Goal: Use online tool/utility: Utilize a website feature to perform a specific function

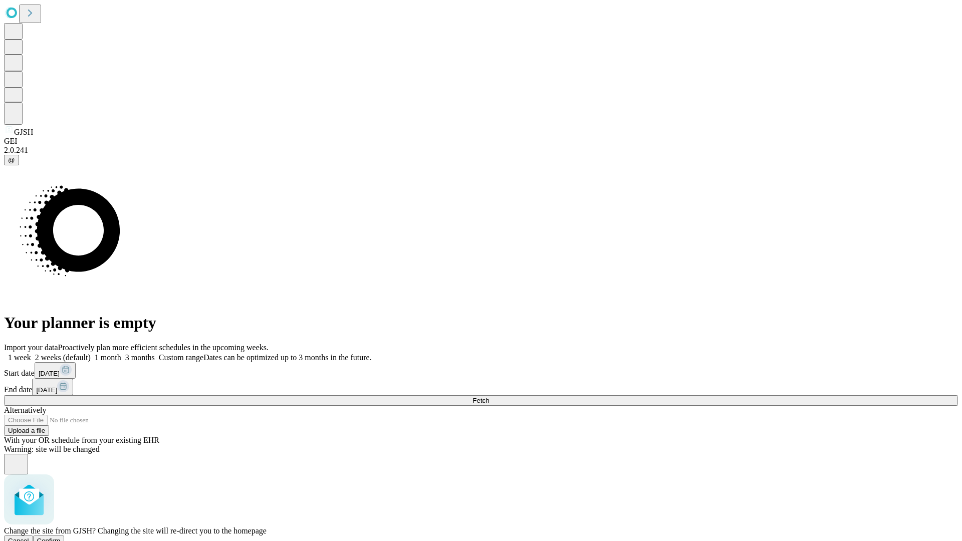
click at [61, 537] on span "Confirm" at bounding box center [49, 541] width 24 height 8
click at [121, 353] on label "1 month" at bounding box center [106, 357] width 31 height 9
click at [489, 397] on span "Fetch" at bounding box center [481, 401] width 17 height 8
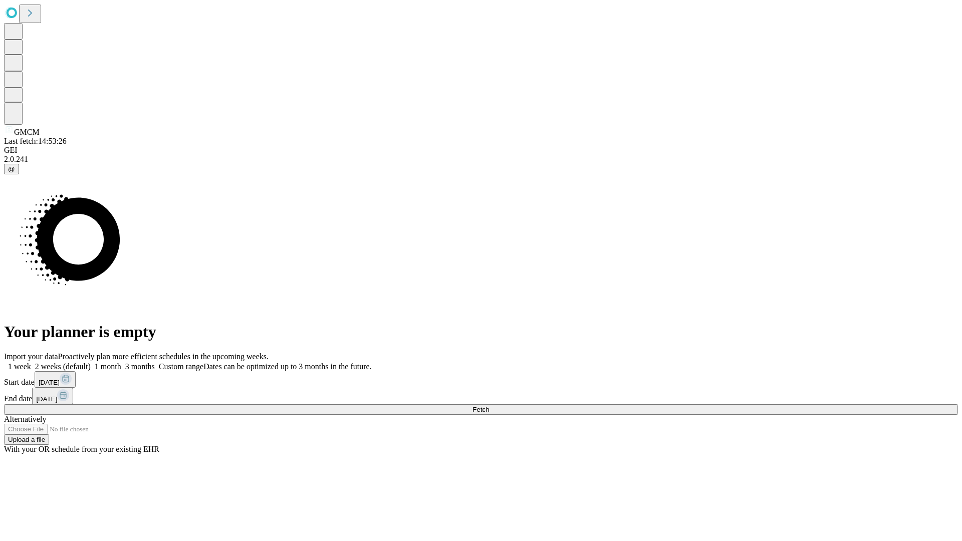
click at [121, 362] on label "1 month" at bounding box center [106, 366] width 31 height 9
click at [489, 406] on span "Fetch" at bounding box center [481, 410] width 17 height 8
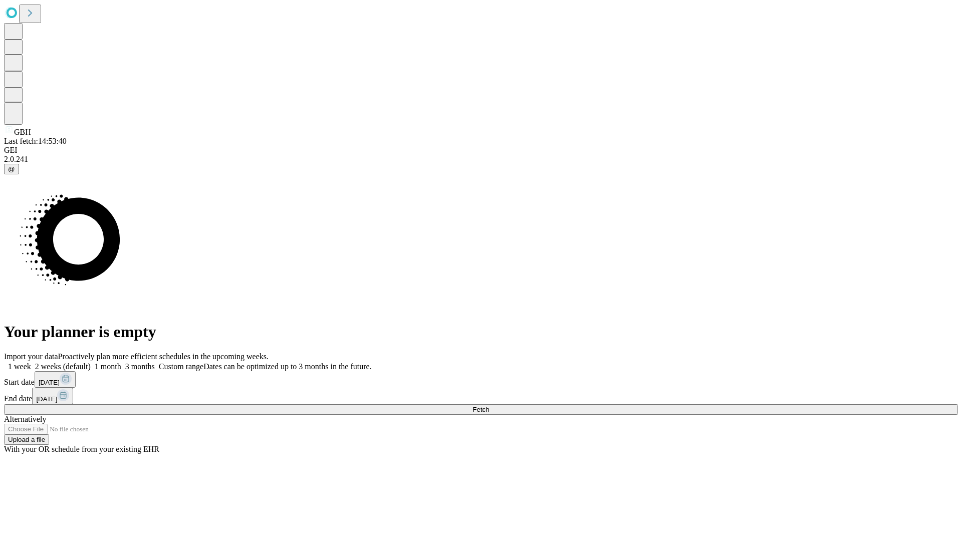
click at [489, 406] on span "Fetch" at bounding box center [481, 410] width 17 height 8
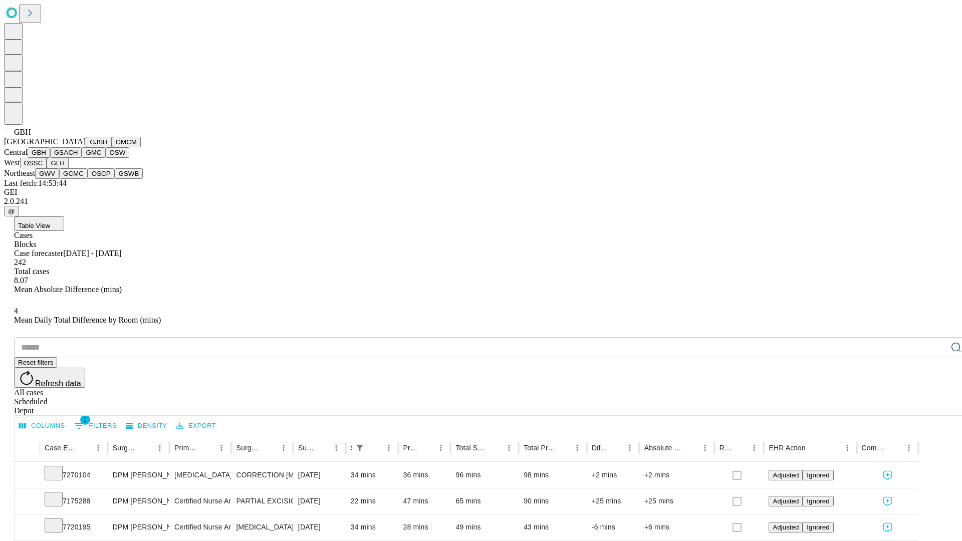
click at [78, 158] on button "GSACH" at bounding box center [66, 152] width 32 height 11
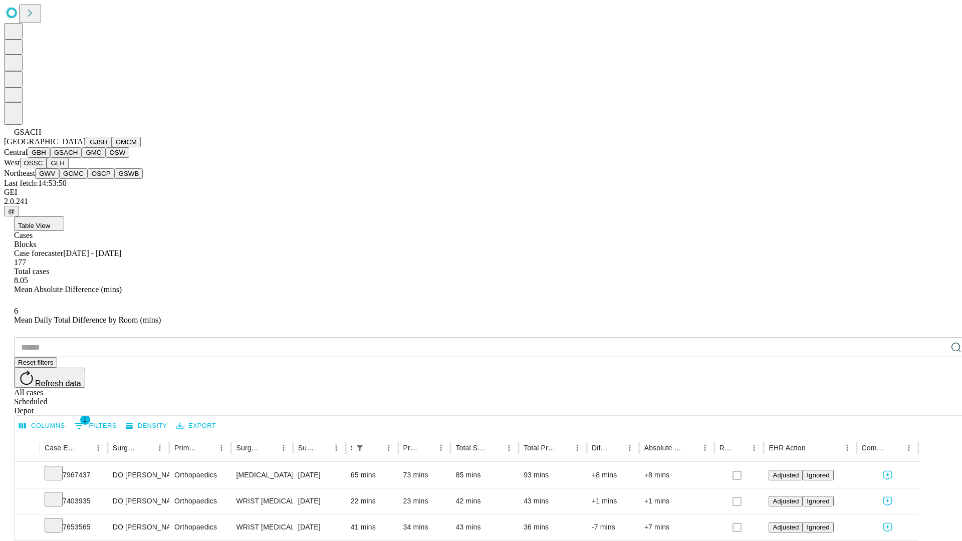
click at [82, 158] on button "GMC" at bounding box center [94, 152] width 24 height 11
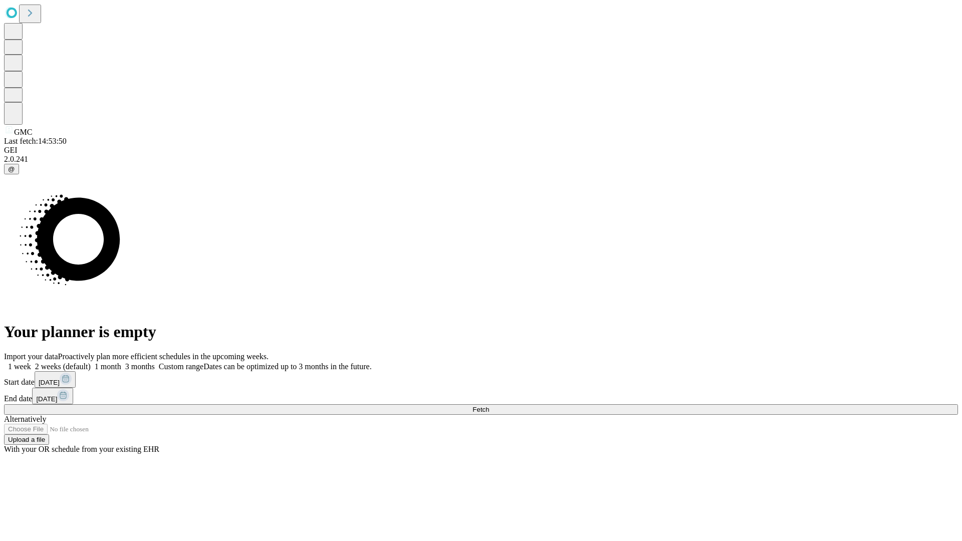
click at [121, 362] on label "1 month" at bounding box center [106, 366] width 31 height 9
click at [489, 406] on span "Fetch" at bounding box center [481, 410] width 17 height 8
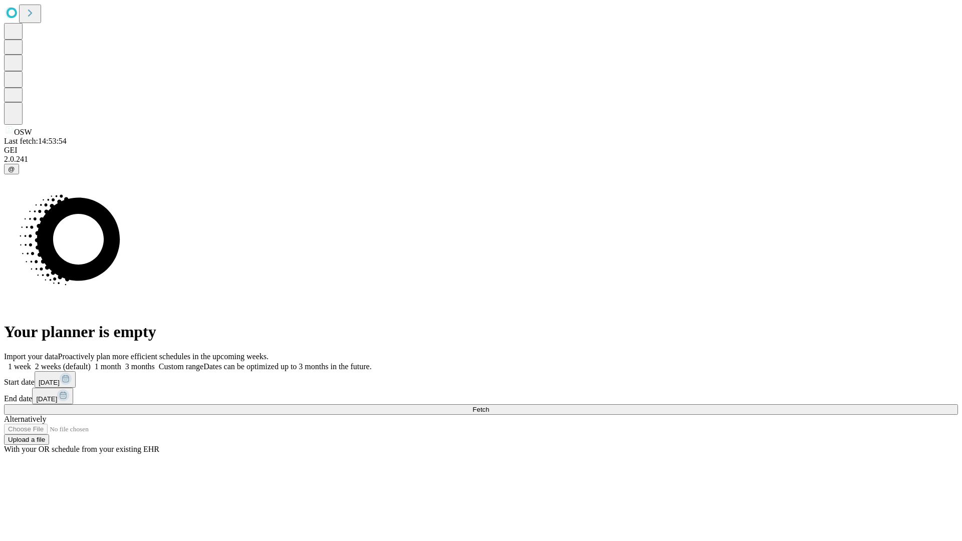
click at [121, 362] on label "1 month" at bounding box center [106, 366] width 31 height 9
click at [489, 406] on span "Fetch" at bounding box center [481, 410] width 17 height 8
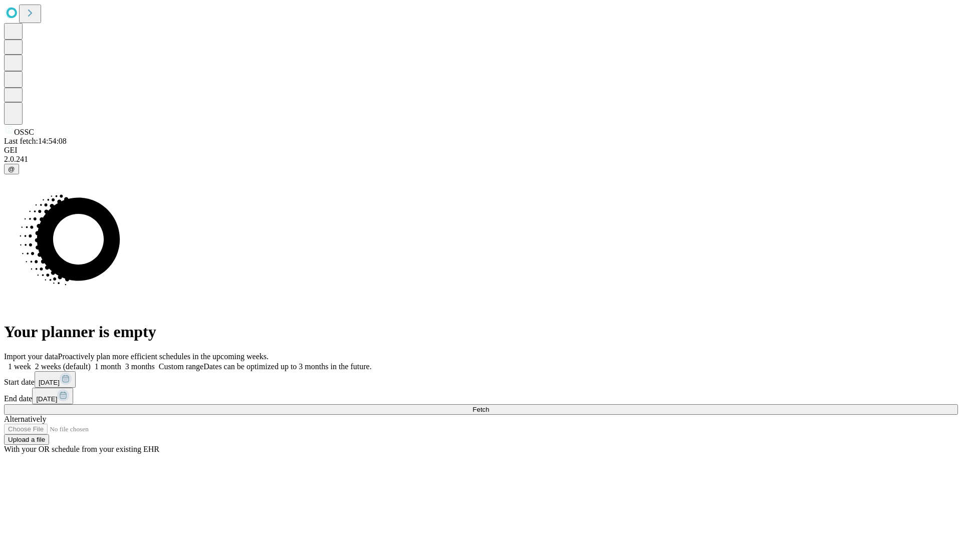
click at [121, 362] on label "1 month" at bounding box center [106, 366] width 31 height 9
click at [489, 406] on span "Fetch" at bounding box center [481, 410] width 17 height 8
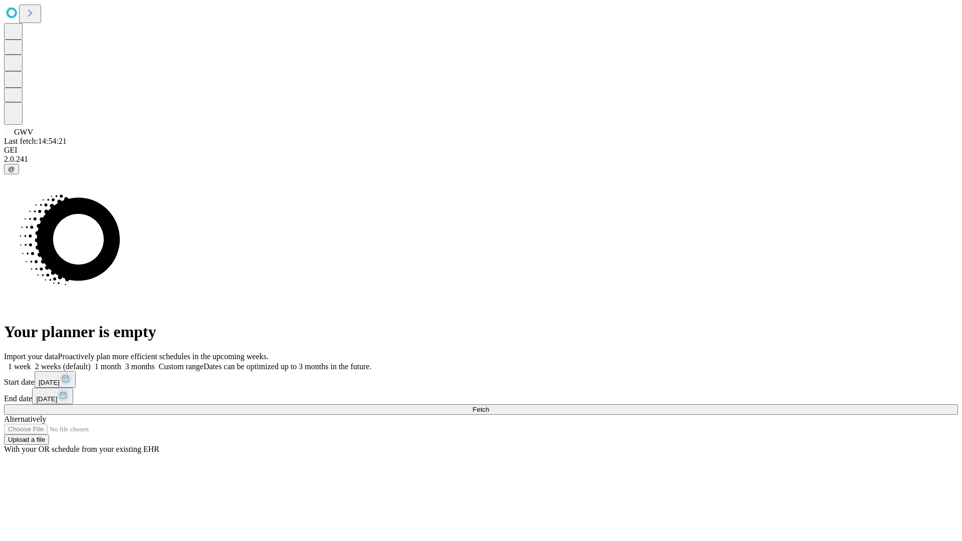
click at [121, 362] on label "1 month" at bounding box center [106, 366] width 31 height 9
click at [489, 406] on span "Fetch" at bounding box center [481, 410] width 17 height 8
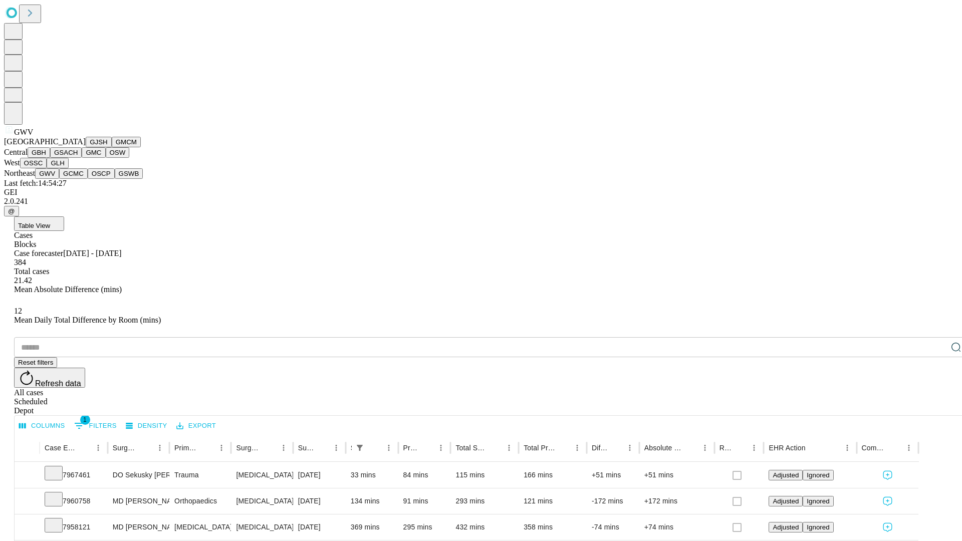
click at [78, 179] on button "GCMC" at bounding box center [73, 173] width 29 height 11
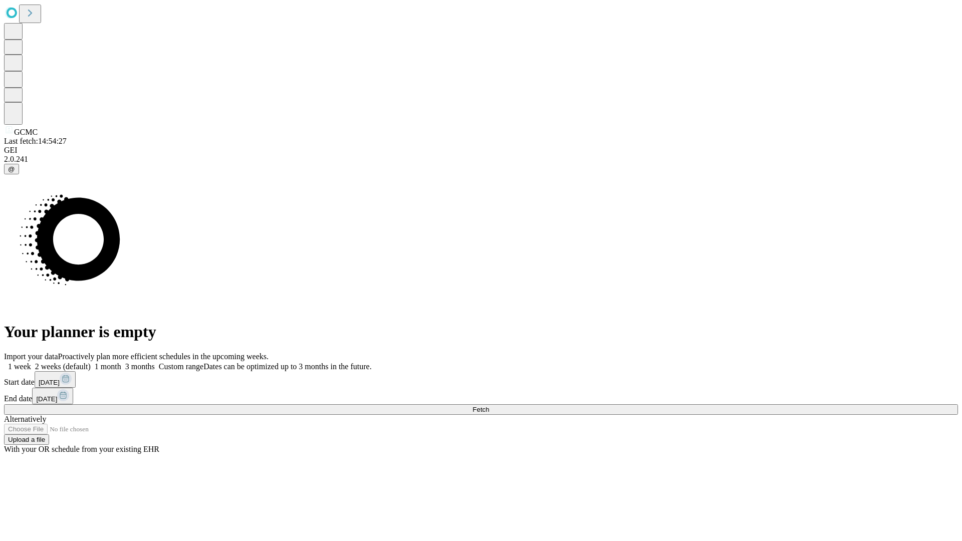
click at [121, 362] on label "1 month" at bounding box center [106, 366] width 31 height 9
click at [489, 406] on span "Fetch" at bounding box center [481, 410] width 17 height 8
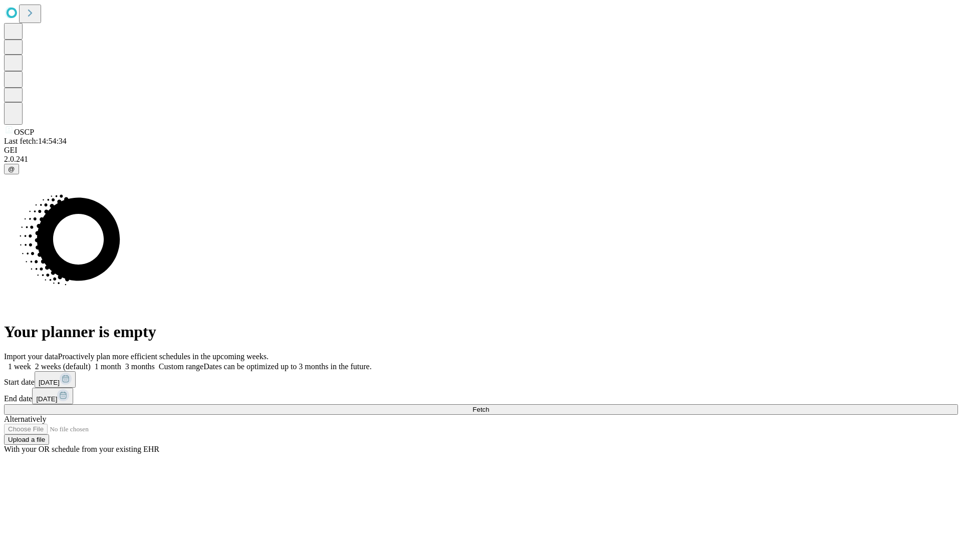
click at [121, 362] on label "1 month" at bounding box center [106, 366] width 31 height 9
click at [489, 406] on span "Fetch" at bounding box center [481, 410] width 17 height 8
